Goal: Task Accomplishment & Management: Manage account settings

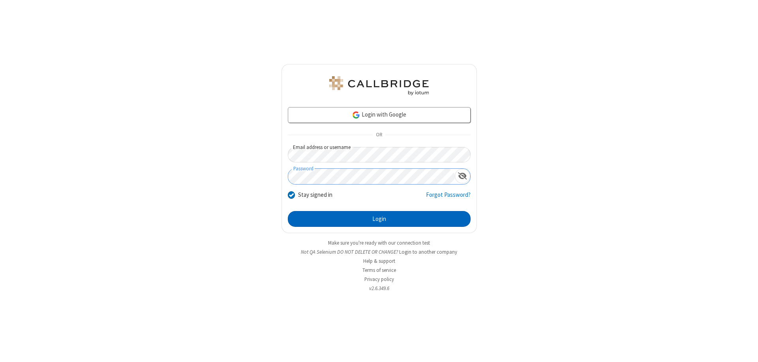
click at [379, 219] on button "Login" at bounding box center [379, 219] width 183 height 16
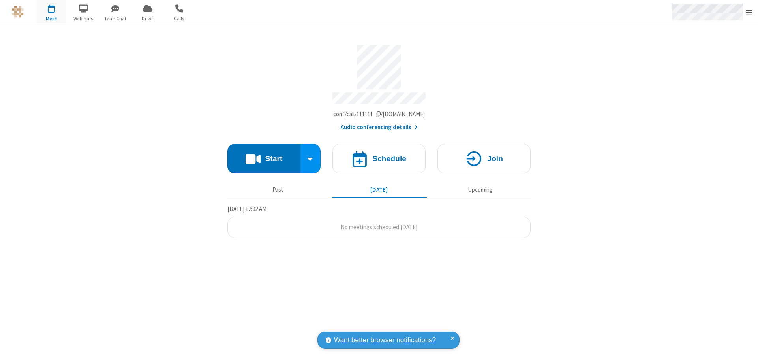
click at [749, 12] on span "Open menu" at bounding box center [749, 13] width 6 height 8
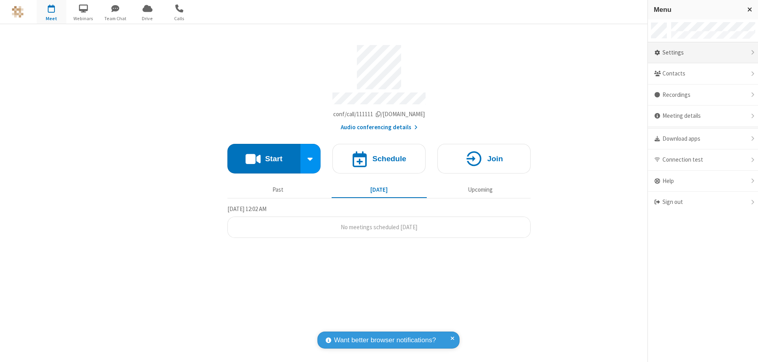
click at [703, 53] on div "Settings" at bounding box center [703, 52] width 110 height 21
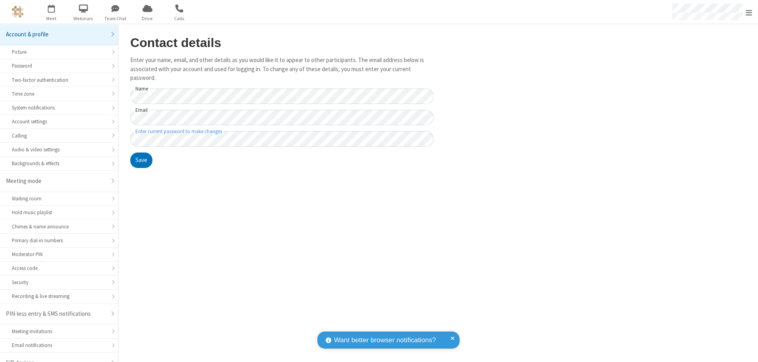
scroll to position [11, 0]
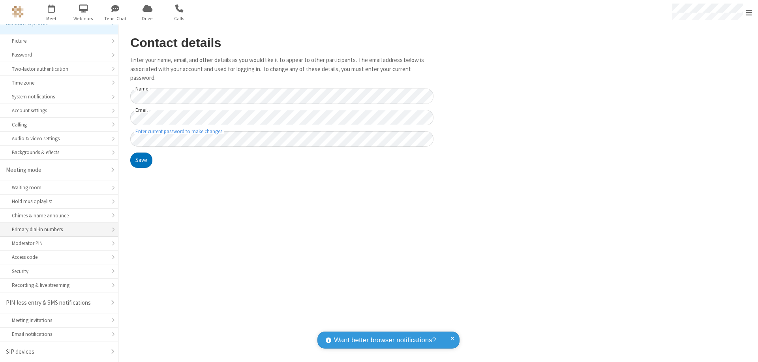
click at [56, 229] on div "Primary dial-in numbers" at bounding box center [59, 230] width 94 height 8
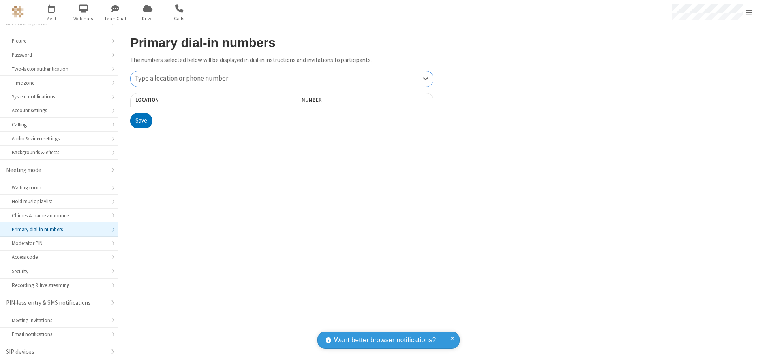
click at [282, 79] on div "Type a location or phone number" at bounding box center [282, 78] width 303 height 15
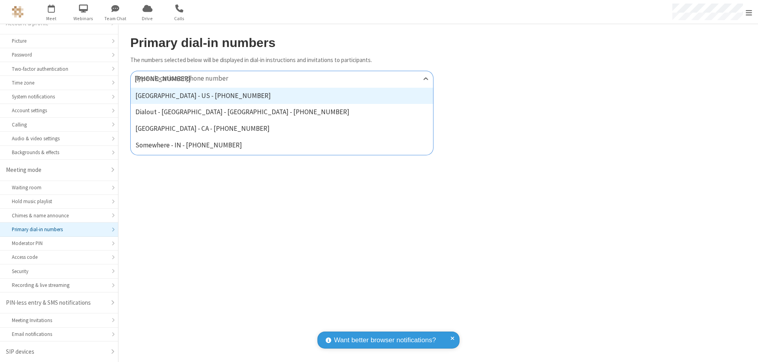
type input "[PHONE_NUMBER]"
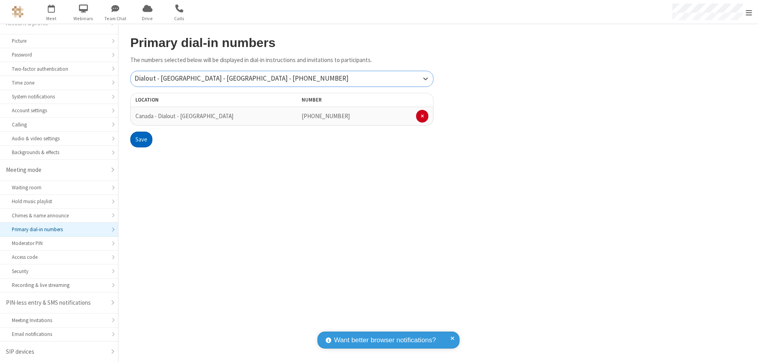
click at [141, 139] on button "Save" at bounding box center [141, 140] width 22 height 16
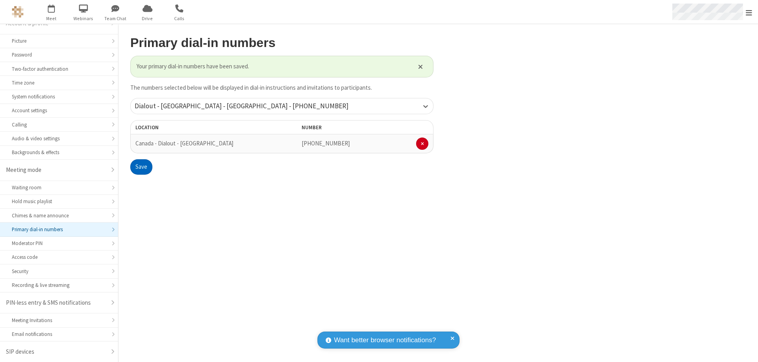
click at [749, 12] on span "Open menu" at bounding box center [749, 13] width 6 height 8
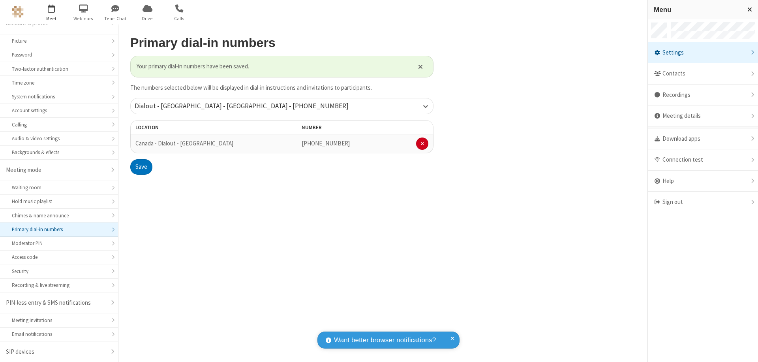
click at [51, 12] on span "button" at bounding box center [52, 8] width 30 height 13
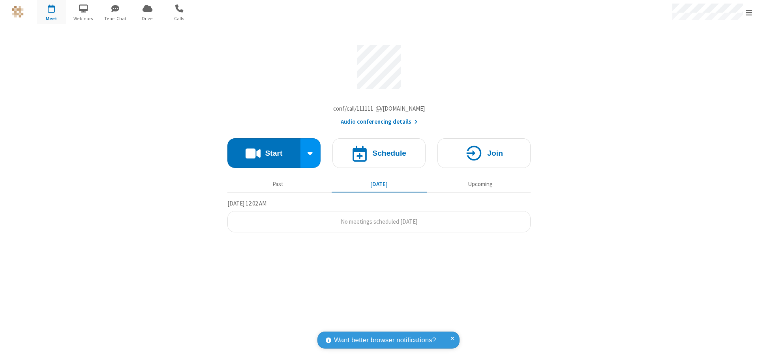
click at [379, 124] on button "Audio conferencing details" at bounding box center [379, 121] width 77 height 9
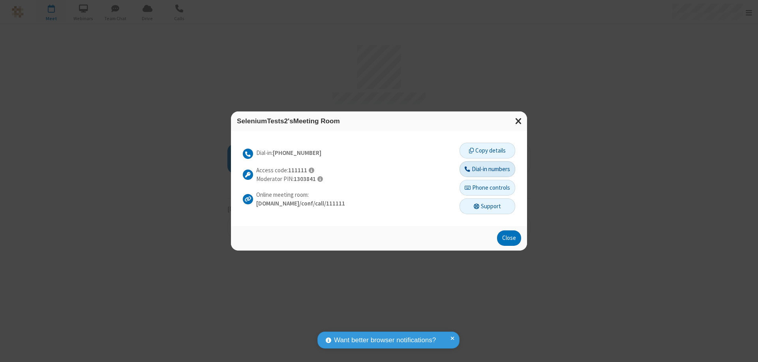
click at [487, 169] on button "Dial-in numbers" at bounding box center [488, 169] width 56 height 16
